Goal: Find specific page/section: Find specific page/section

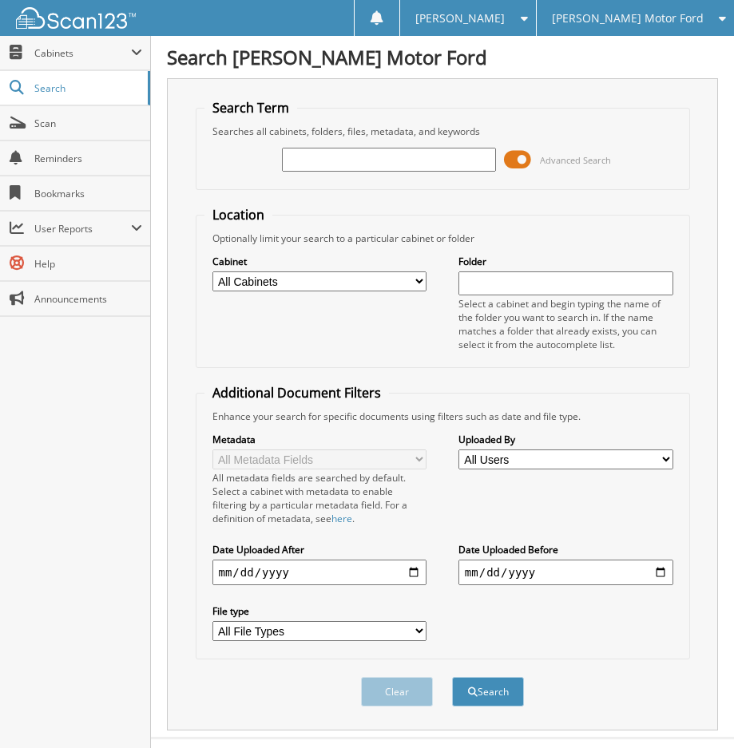
click at [395, 165] on input "text" at bounding box center [389, 160] width 215 height 24
paste input "B150433A"
type input "B150433A"
click at [486, 687] on button "Search" at bounding box center [488, 692] width 72 height 30
click at [524, 154] on span at bounding box center [517, 160] width 27 height 24
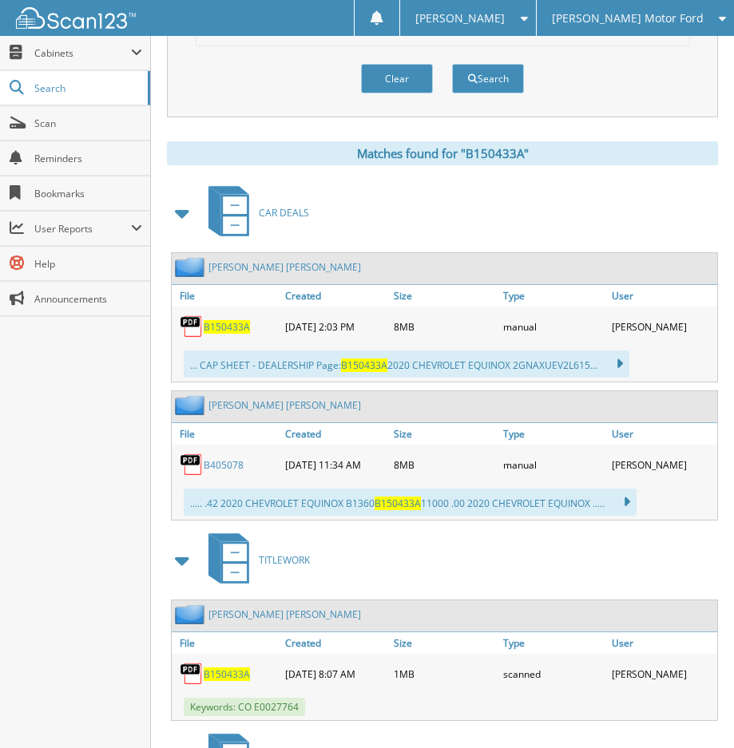
scroll to position [276, 0]
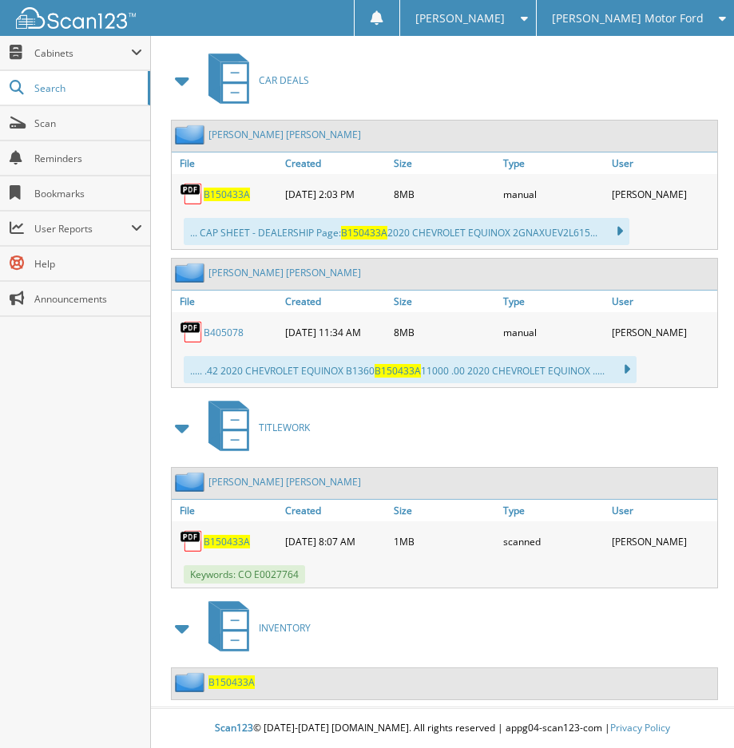
click at [232, 684] on span "B150433A" at bounding box center [231, 682] width 46 height 14
